Goal: Task Accomplishment & Management: Manage account settings

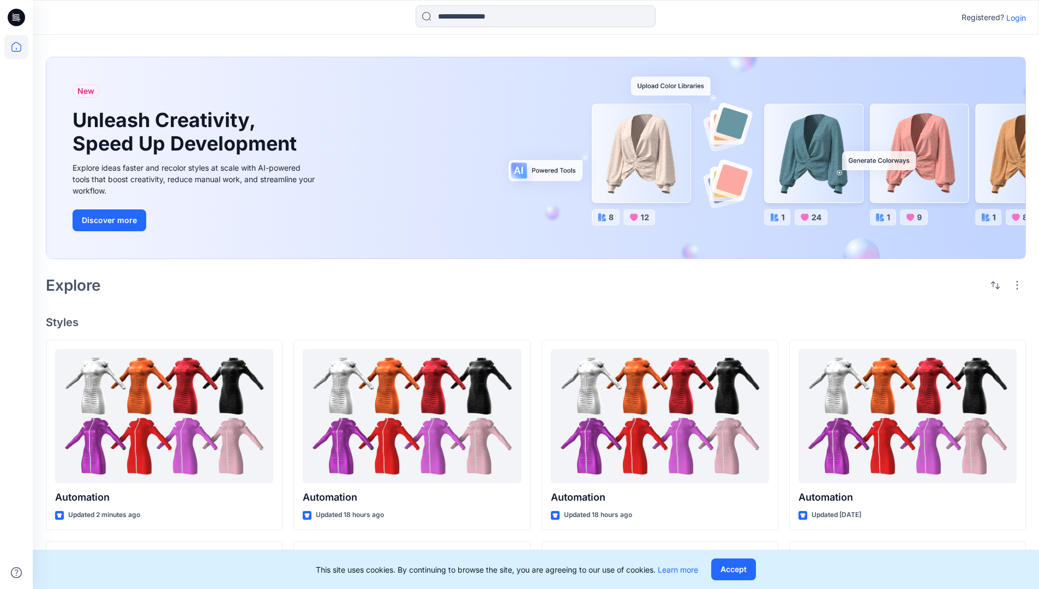
click at [1013, 17] on p "Login" at bounding box center [1016, 17] width 20 height 11
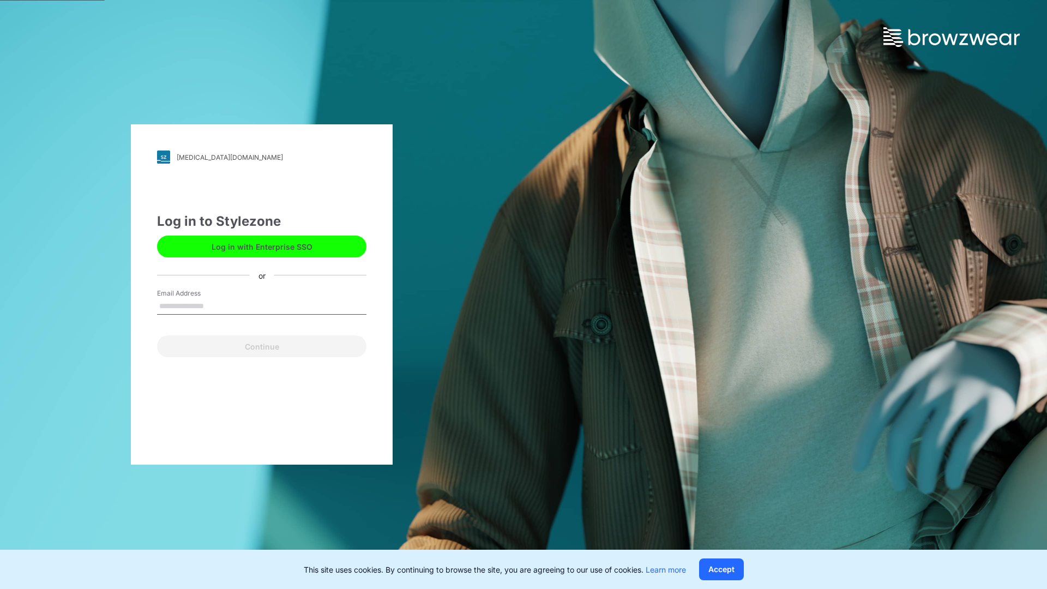
click at [215, 305] on input "Email Address" at bounding box center [261, 306] width 209 height 16
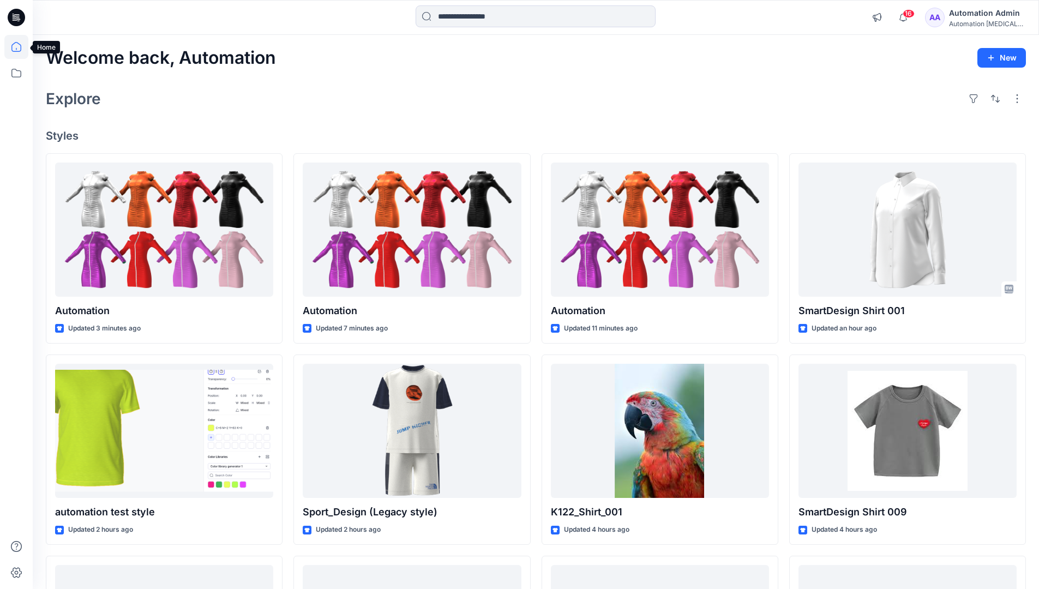
click at [21, 47] on icon at bounding box center [16, 47] width 10 height 10
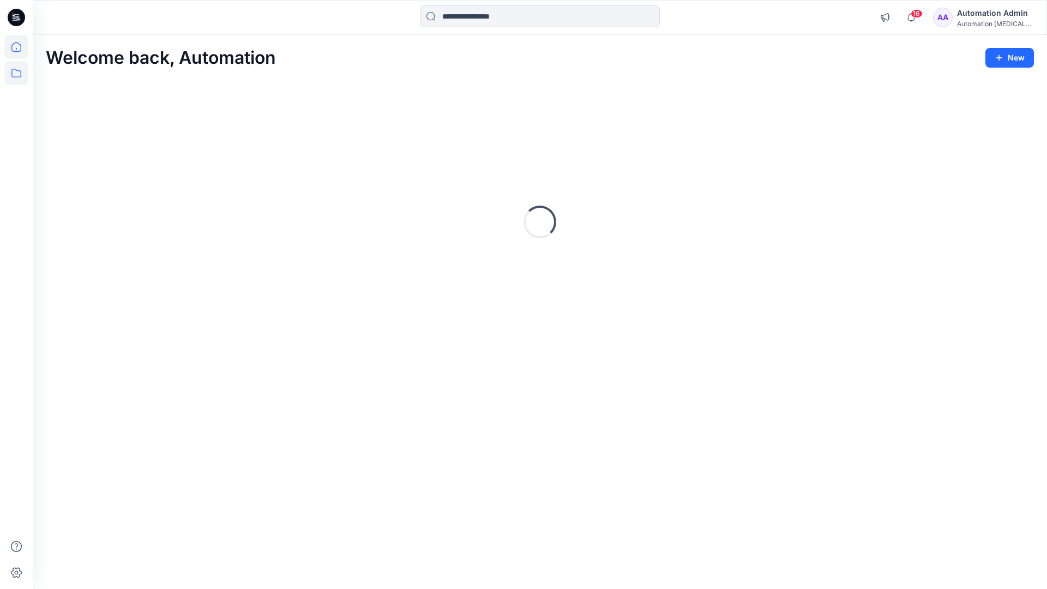
click at [14, 74] on icon at bounding box center [16, 73] width 24 height 24
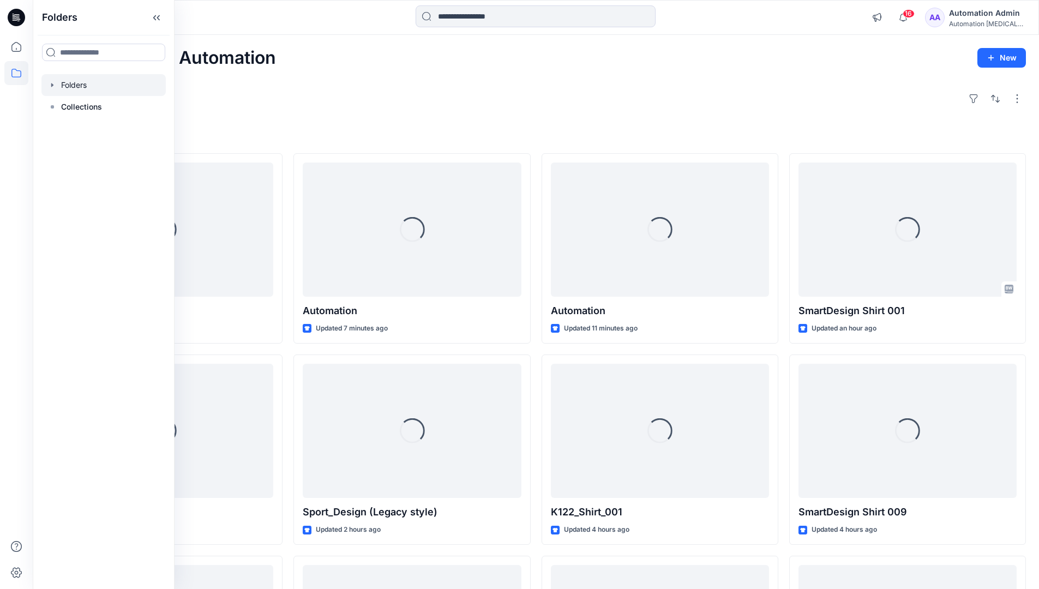
click at [72, 86] on div at bounding box center [103, 85] width 124 height 22
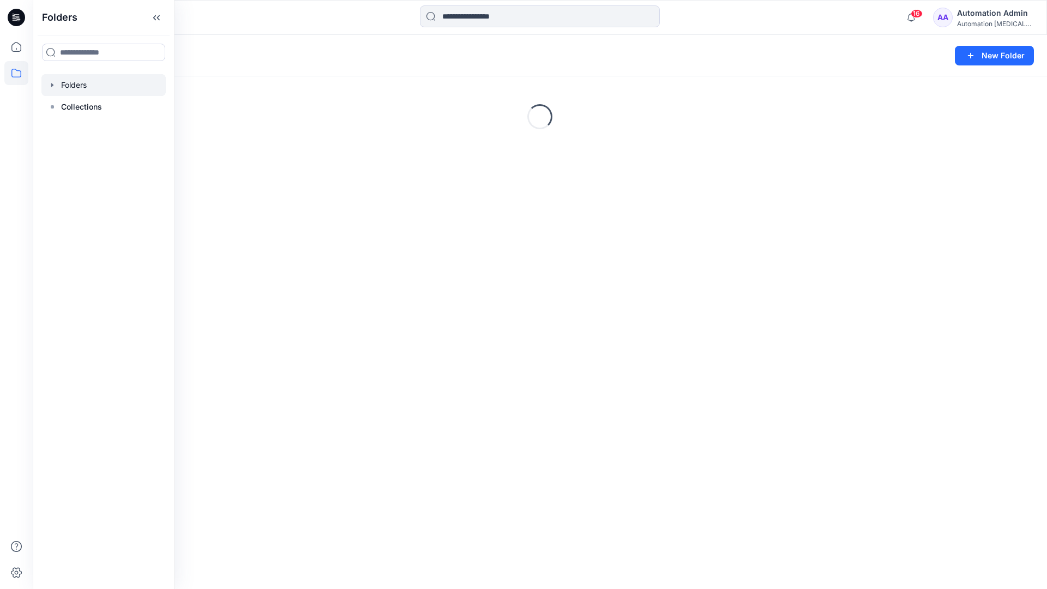
click at [461, 367] on div "Folders New Folder Loading..." at bounding box center [540, 312] width 1014 height 554
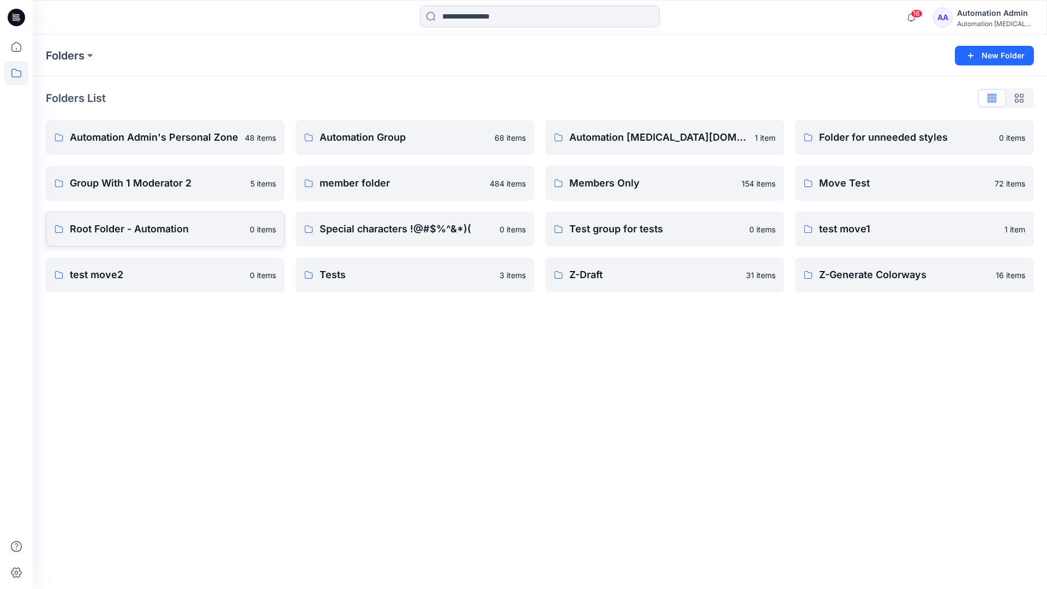
click at [102, 230] on p "Root Folder - Automation" at bounding box center [156, 228] width 173 height 15
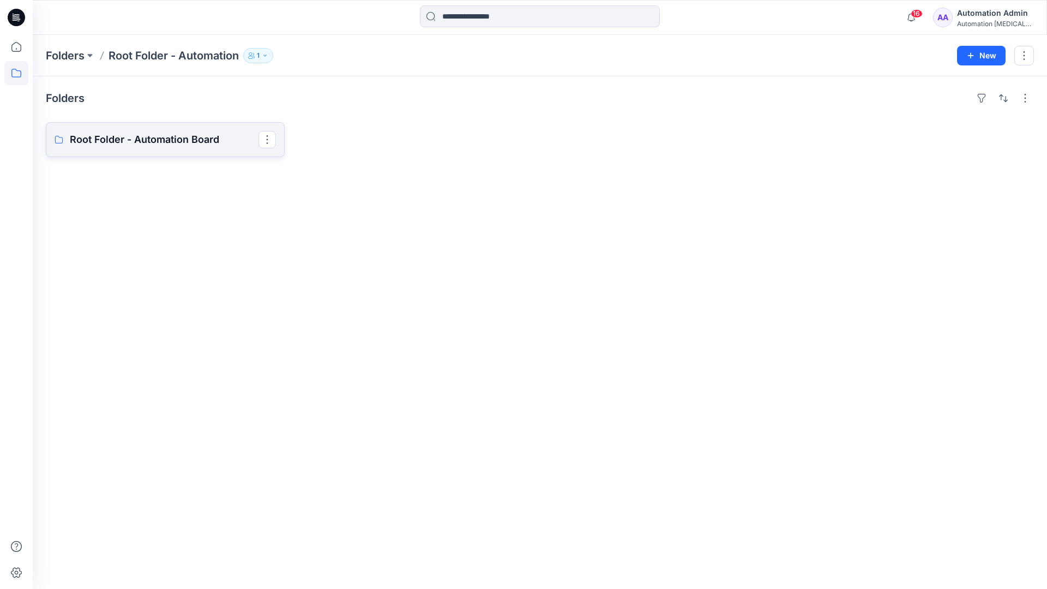
click at [199, 149] on link "Root Folder - Automation Board" at bounding box center [165, 139] width 239 height 35
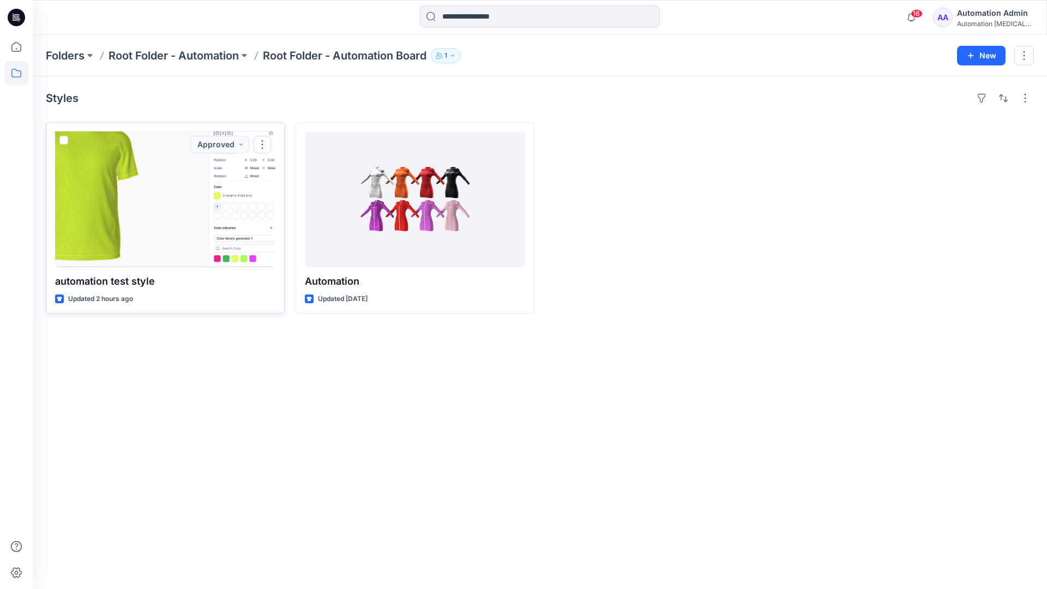
click at [65, 141] on span at bounding box center [63, 140] width 9 height 9
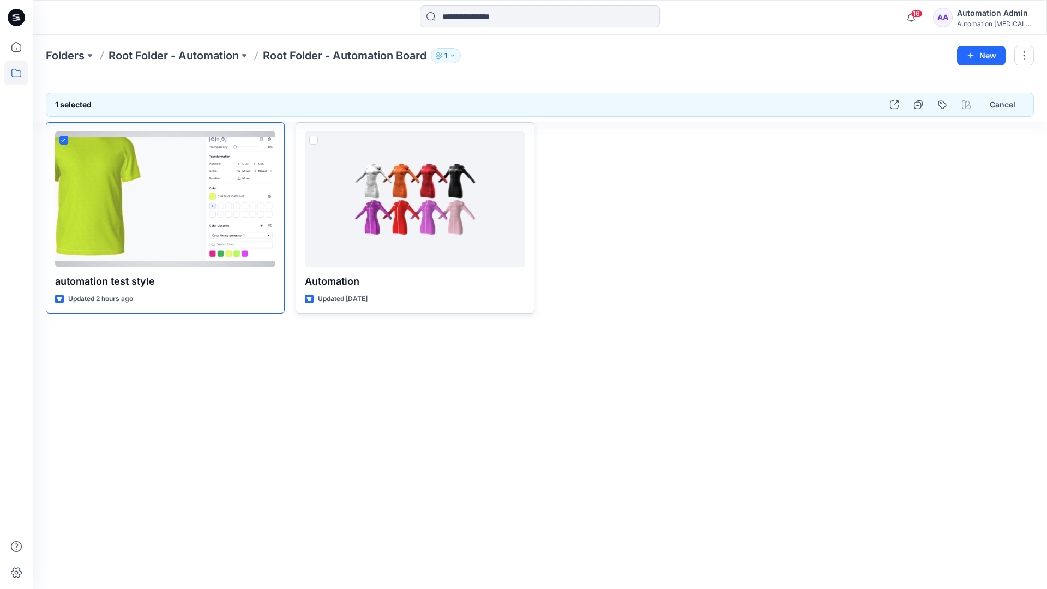
click at [314, 138] on span at bounding box center [313, 140] width 9 height 9
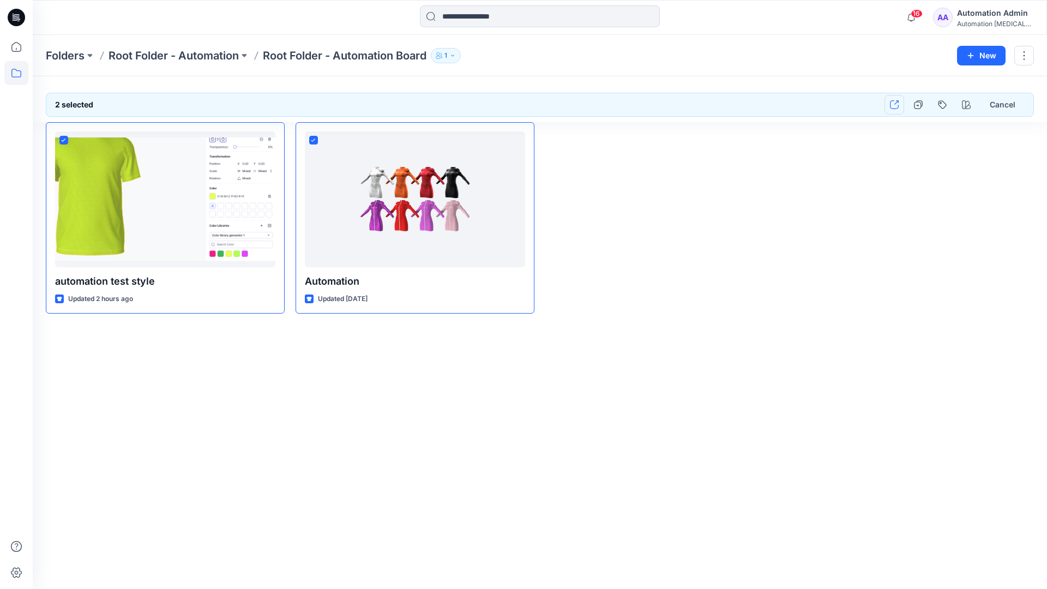
click at [892, 106] on icon "button" at bounding box center [894, 104] width 9 height 9
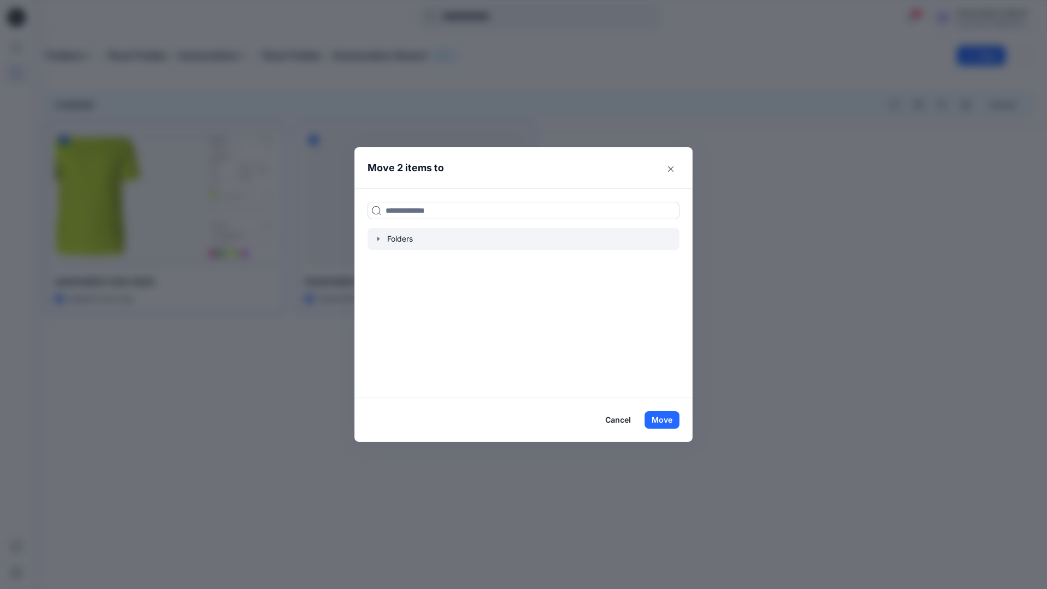
click at [379, 240] on icon "button" at bounding box center [378, 238] width 9 height 9
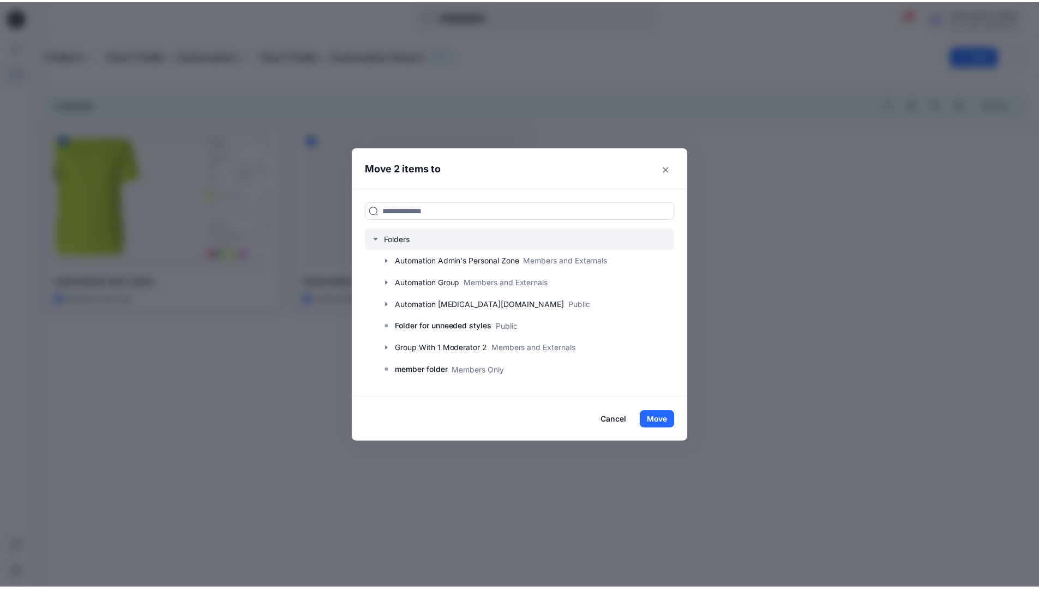
scroll to position [214, 0]
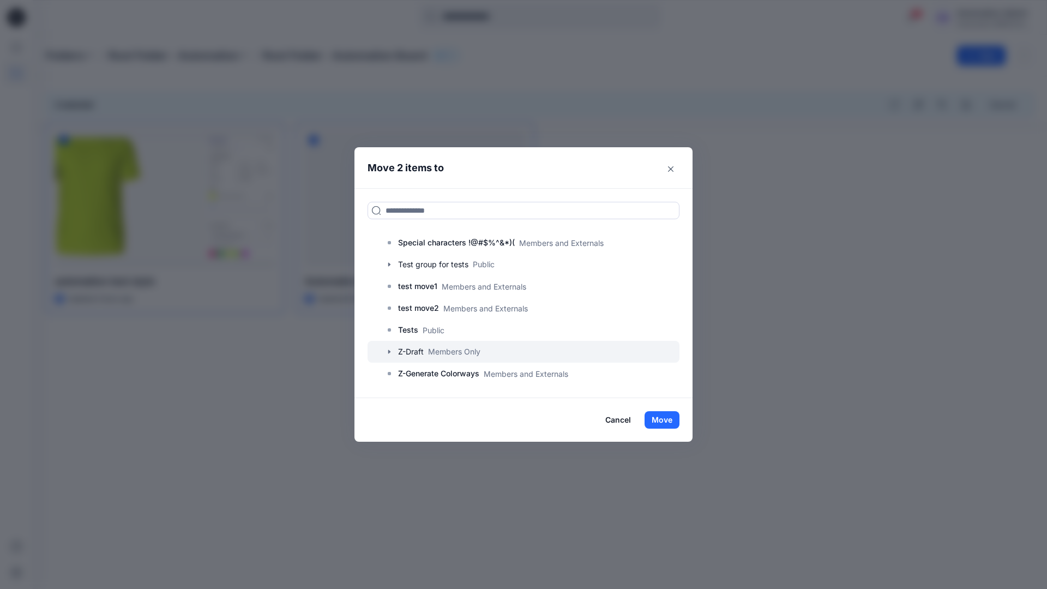
click at [387, 351] on icon "button" at bounding box center [389, 351] width 9 height 9
click at [429, 373] on p "A-Draft" at bounding box center [422, 373] width 26 height 13
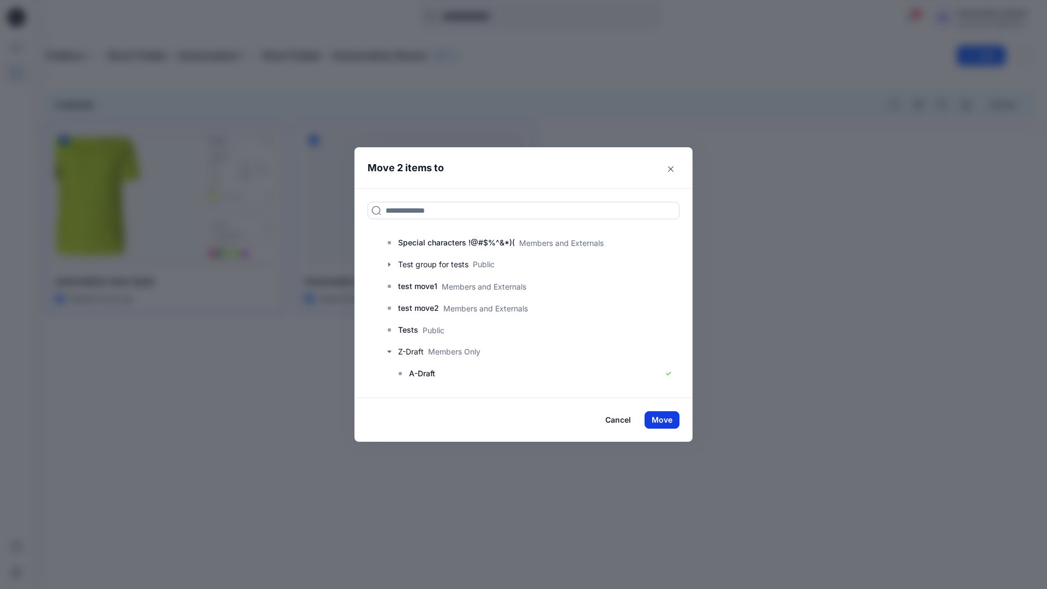
click at [668, 415] on button "Move" at bounding box center [661, 419] width 35 height 17
click at [75, 56] on p "Folders" at bounding box center [65, 55] width 39 height 15
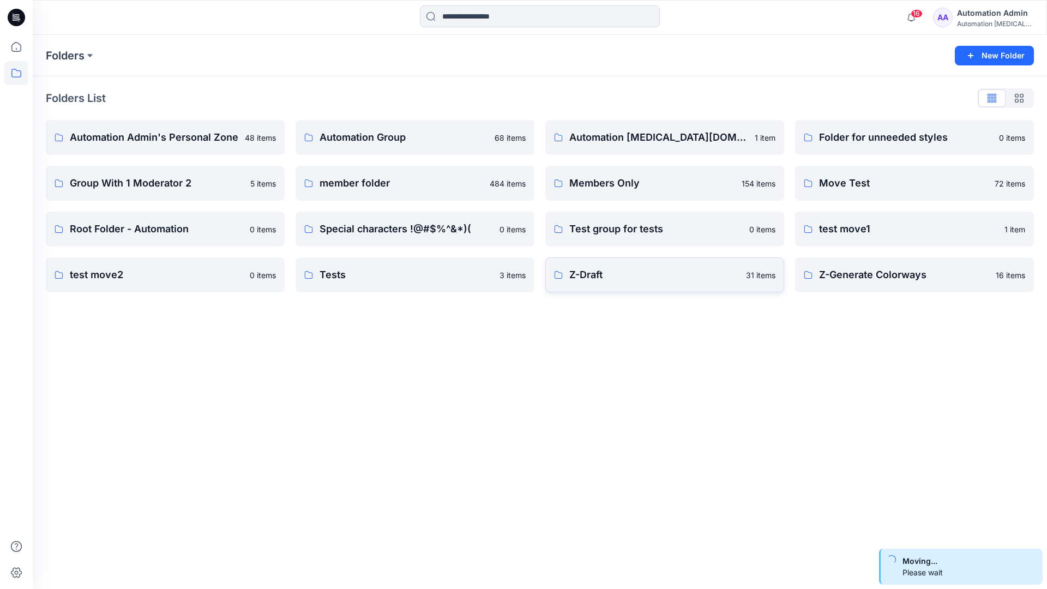
click at [635, 277] on p "Z-Draft" at bounding box center [654, 274] width 170 height 15
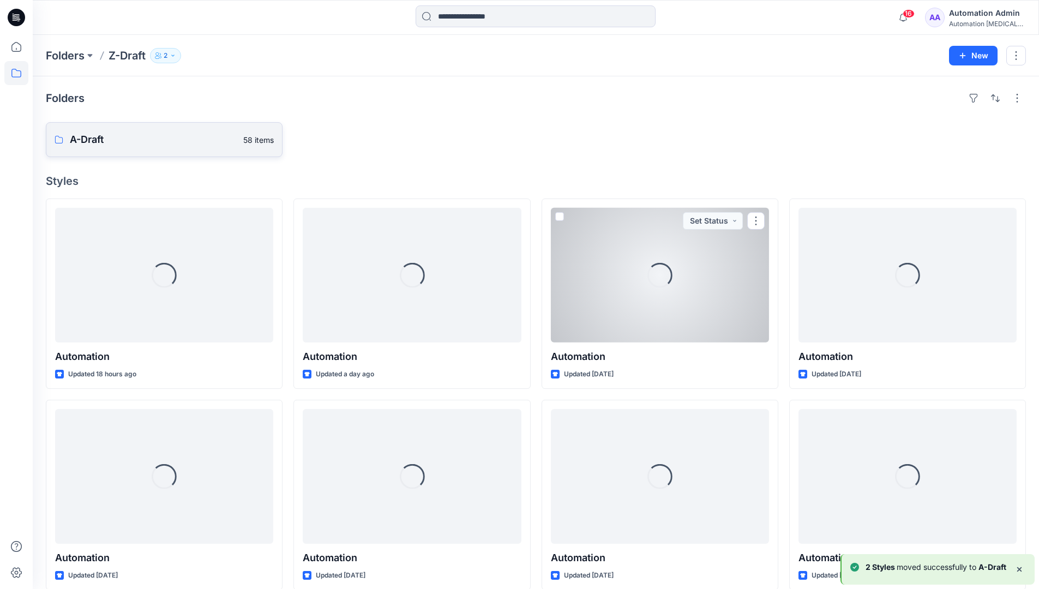
click at [199, 147] on p "A-Draft" at bounding box center [153, 139] width 167 height 15
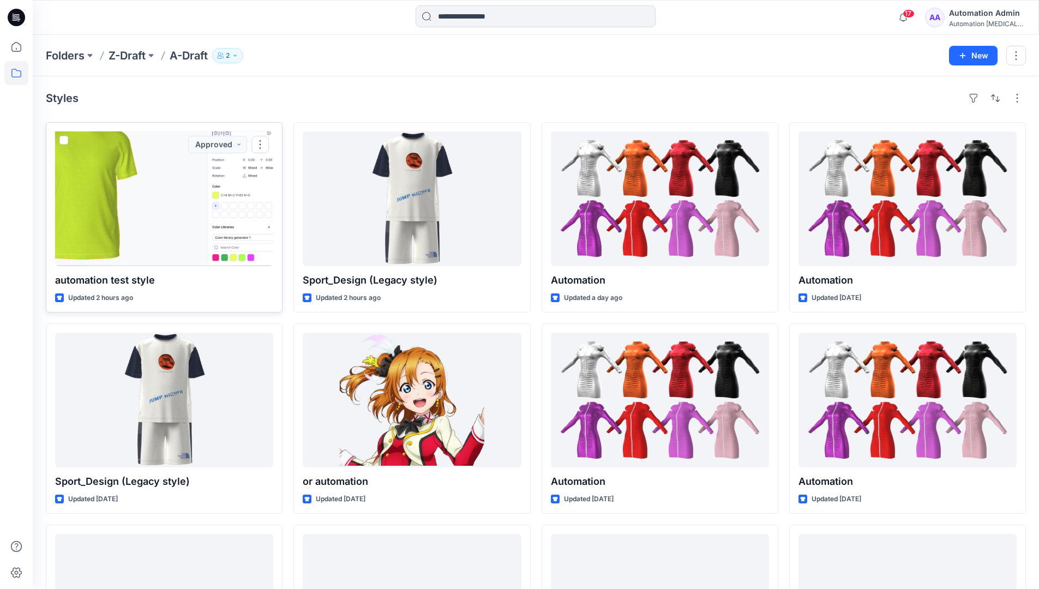
click at [64, 141] on span at bounding box center [63, 140] width 9 height 9
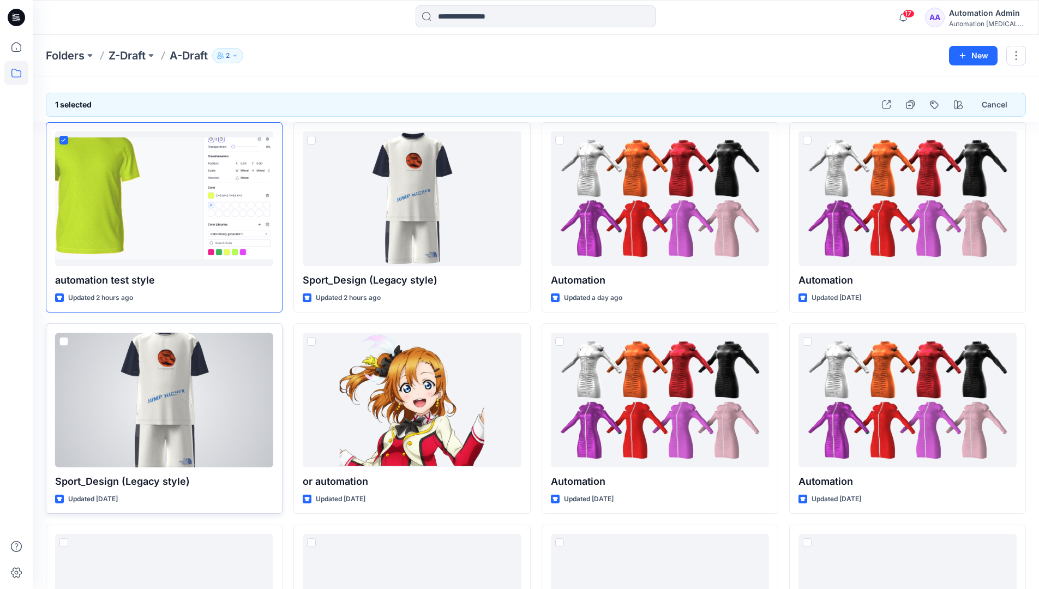
click at [63, 345] on span at bounding box center [63, 341] width 9 height 9
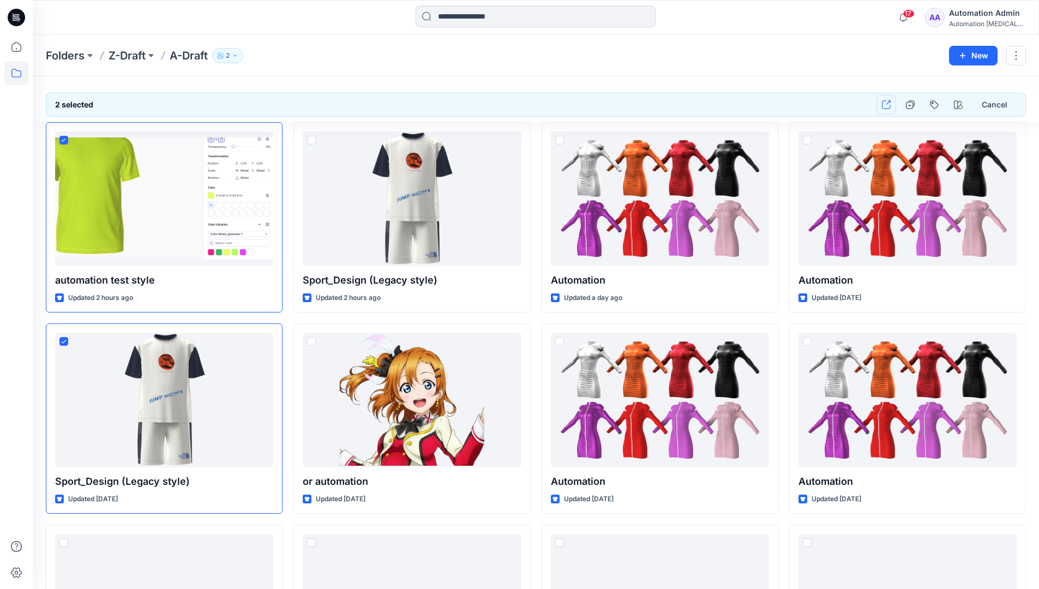
click at [884, 107] on icon "button" at bounding box center [886, 104] width 9 height 9
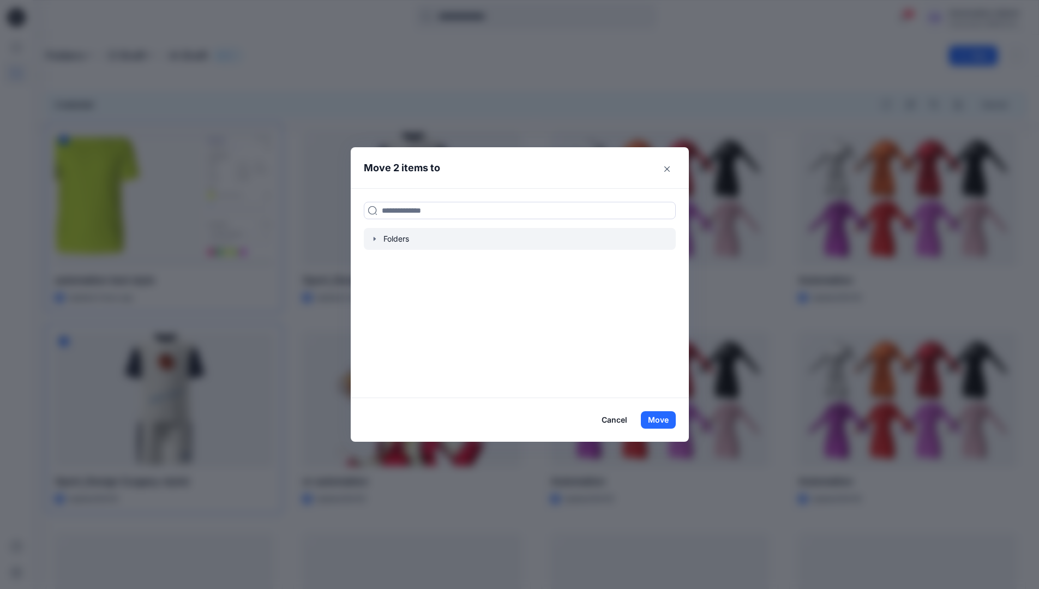
click at [375, 239] on icon "button" at bounding box center [374, 239] width 2 height 4
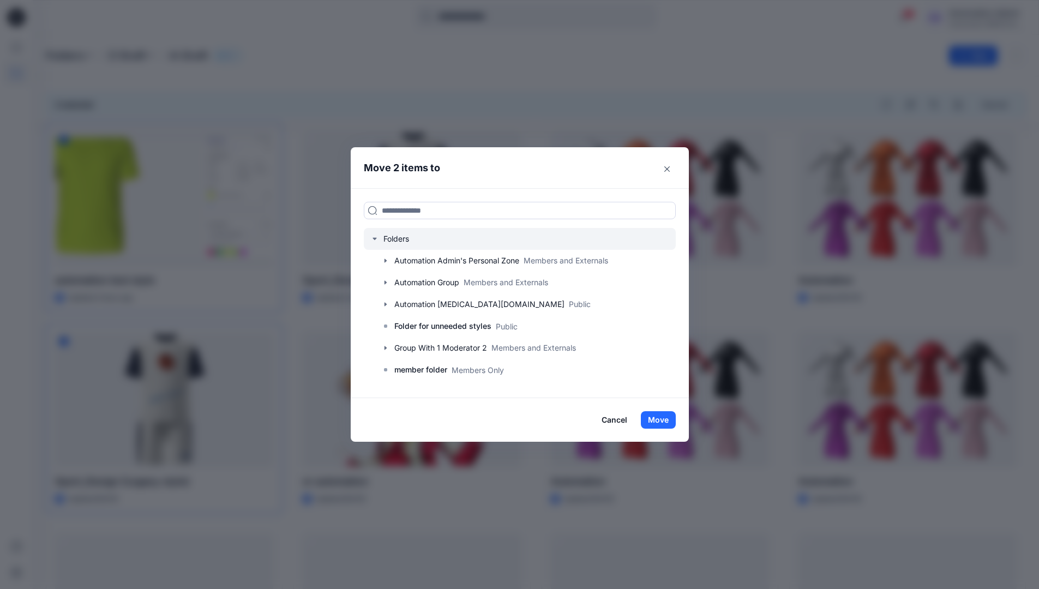
scroll to position [129, 0]
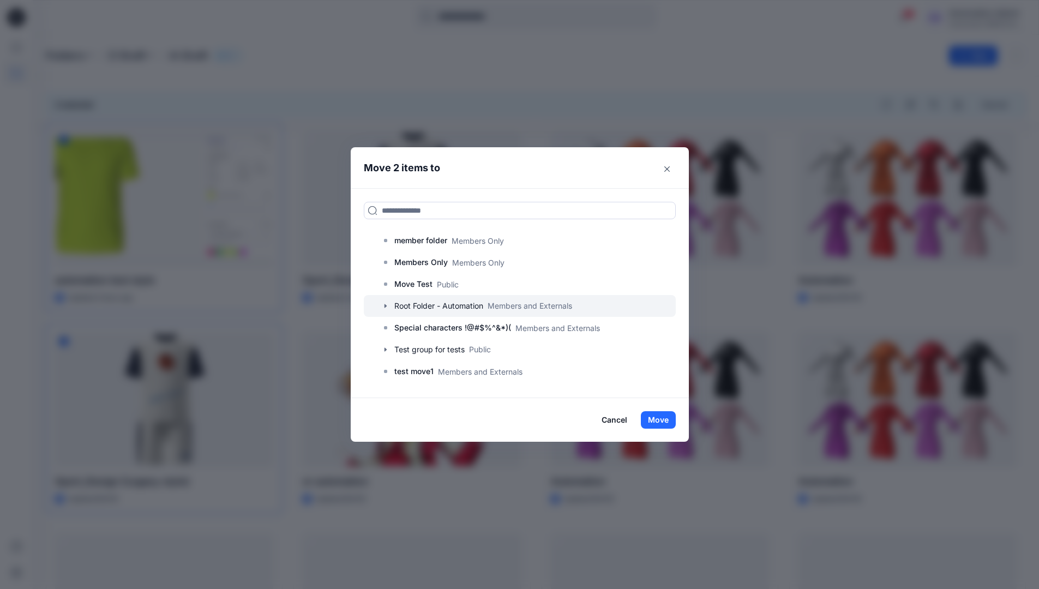
click at [386, 305] on icon "button" at bounding box center [385, 306] width 2 height 4
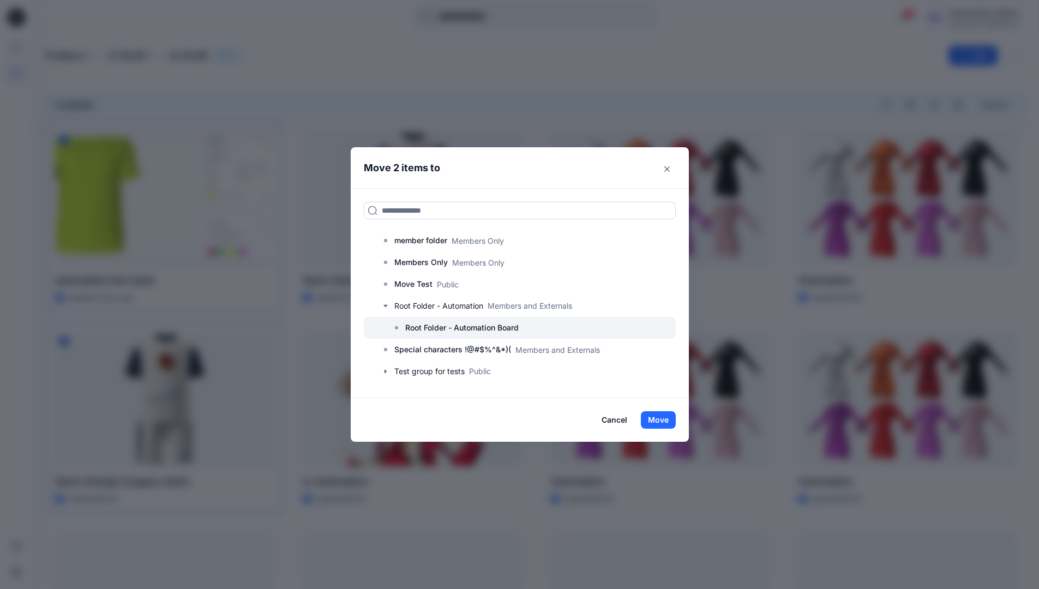
click at [426, 328] on p "Root Folder - Automation Board" at bounding box center [461, 327] width 113 height 13
click at [667, 419] on button "Move" at bounding box center [658, 419] width 35 height 17
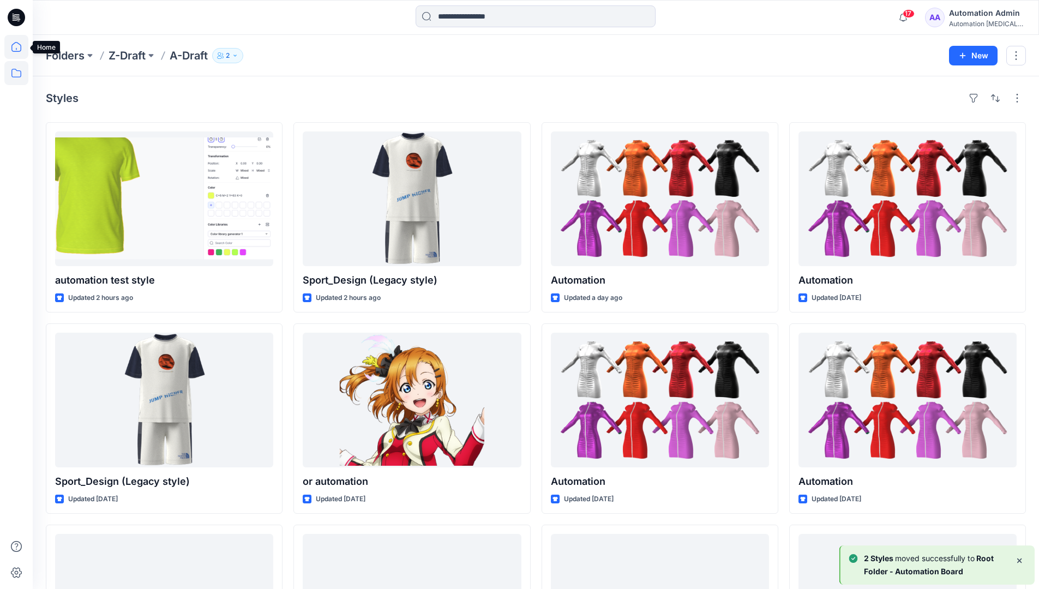
click at [21, 45] on icon at bounding box center [16, 47] width 10 height 10
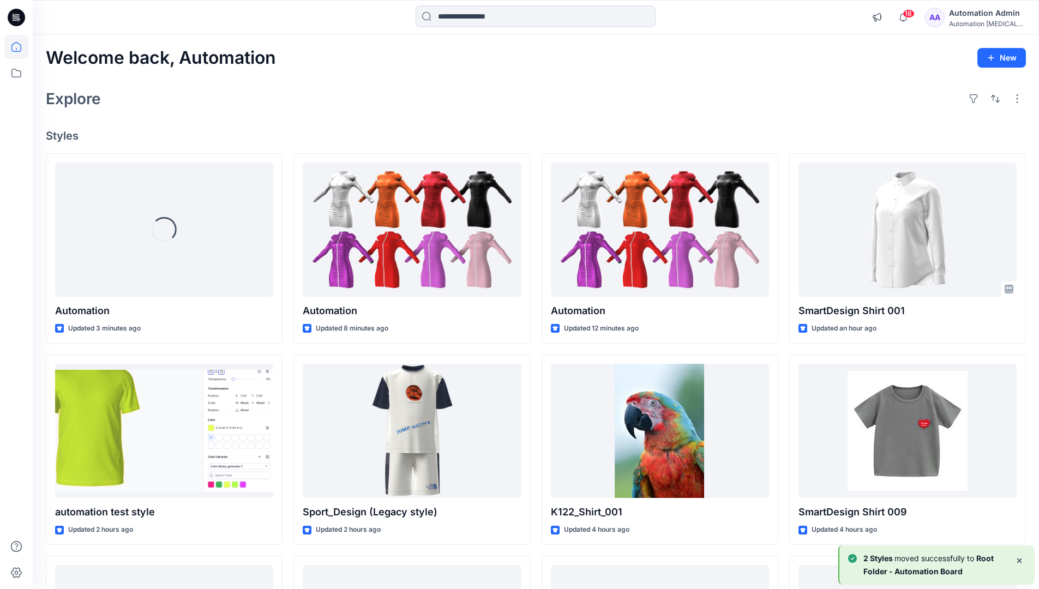
click at [974, 15] on div "Automation Admin" at bounding box center [987, 13] width 76 height 13
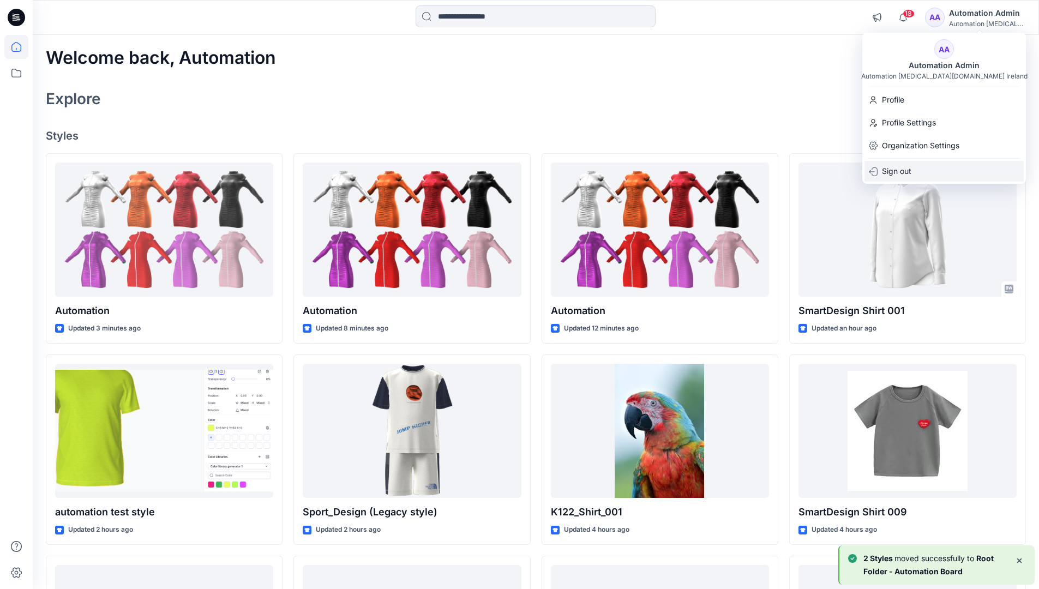
click at [922, 170] on div "Sign out" at bounding box center [943, 171] width 159 height 21
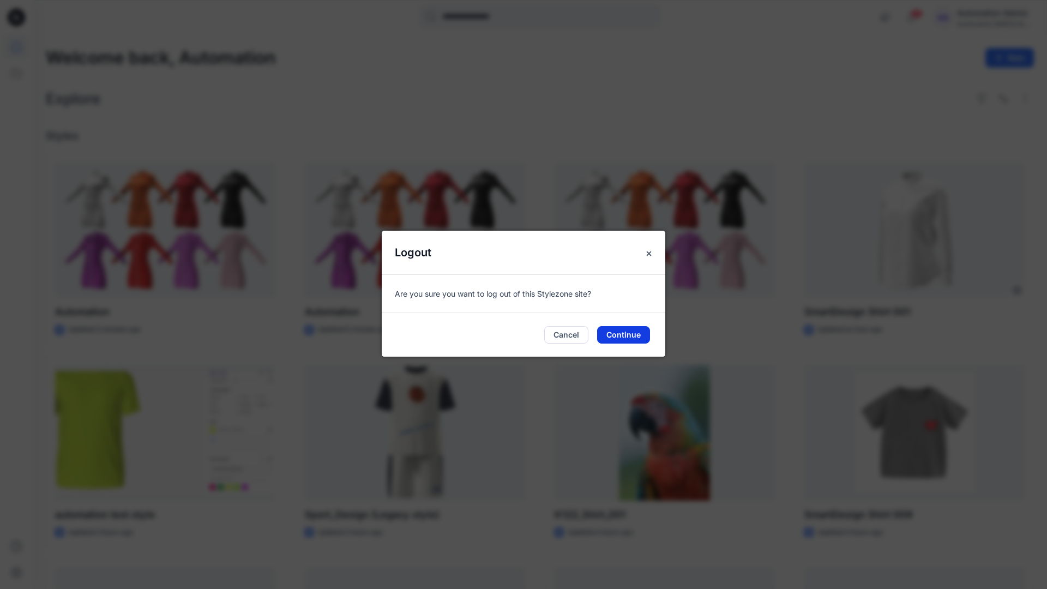
click at [626, 333] on button "Continue" at bounding box center [623, 334] width 53 height 17
